Goal: Submit feedback/report problem

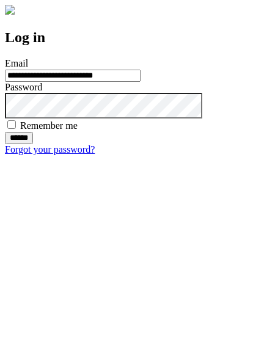
type input "**********"
click at [33, 144] on input "******" at bounding box center [19, 138] width 28 height 12
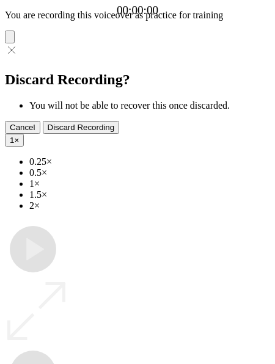
type input "**********"
